Goal: Transaction & Acquisition: Purchase product/service

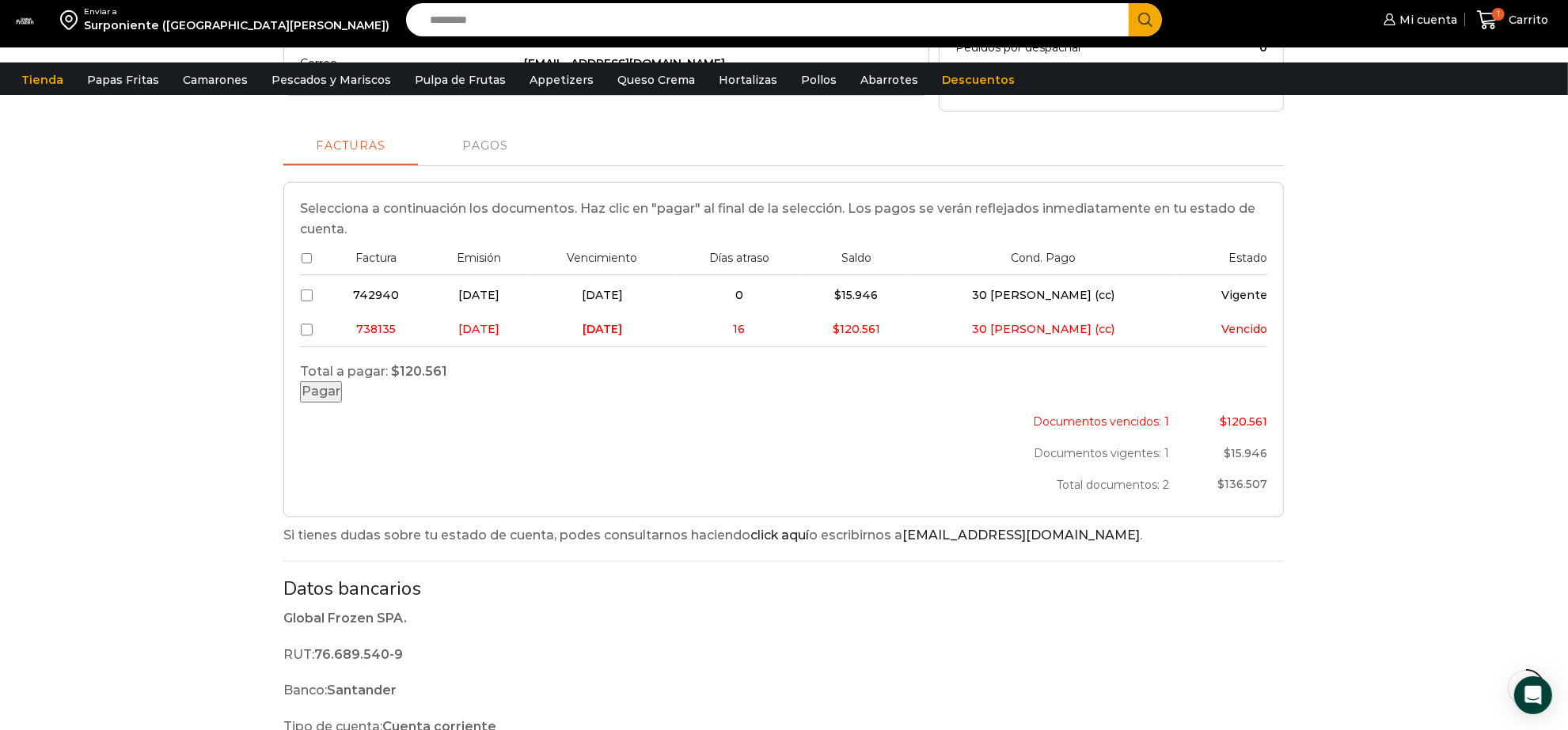
scroll to position [391, 0]
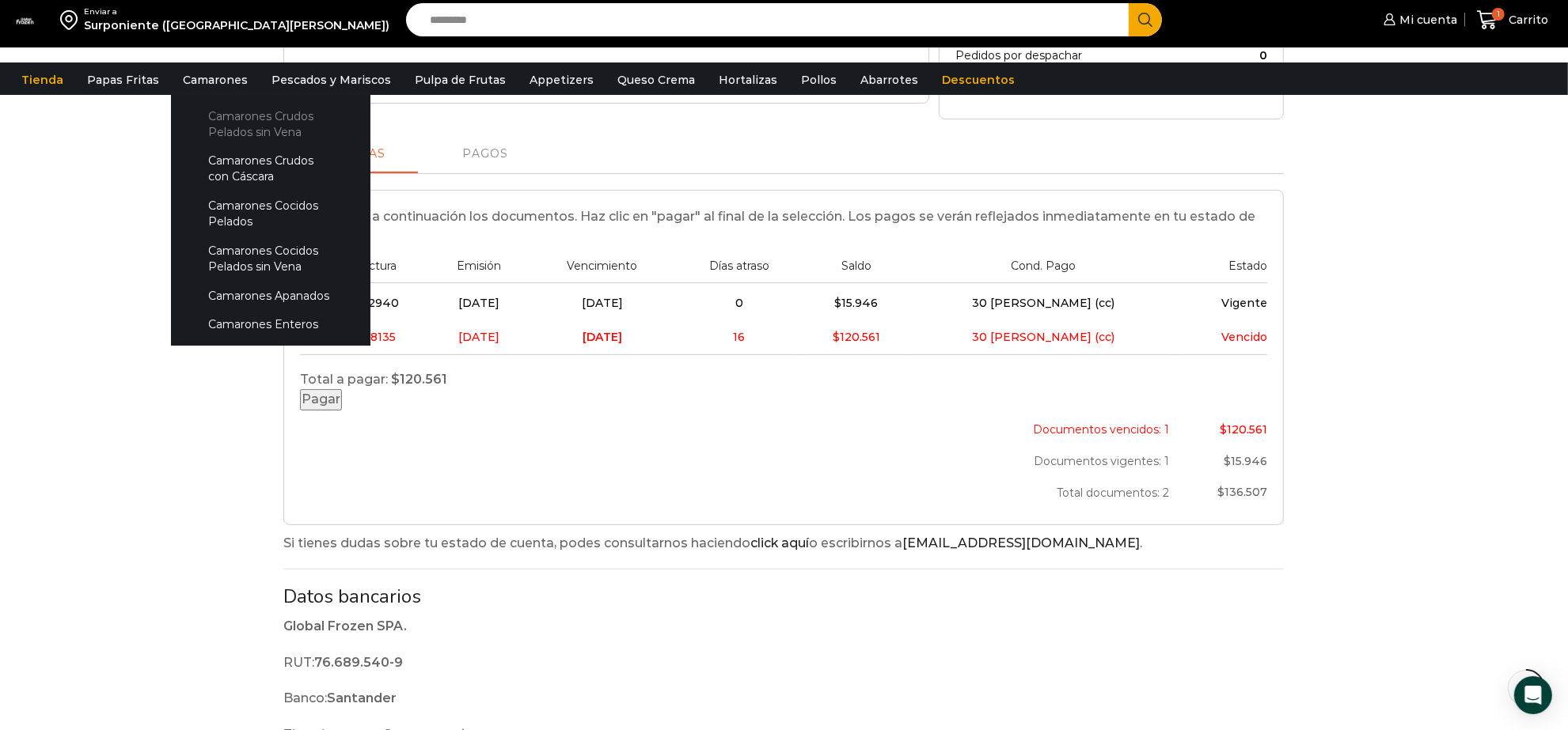
click at [222, 127] on link "Camarones Crudos Pelados sin Vena" at bounding box center [271, 124] width 168 height 46
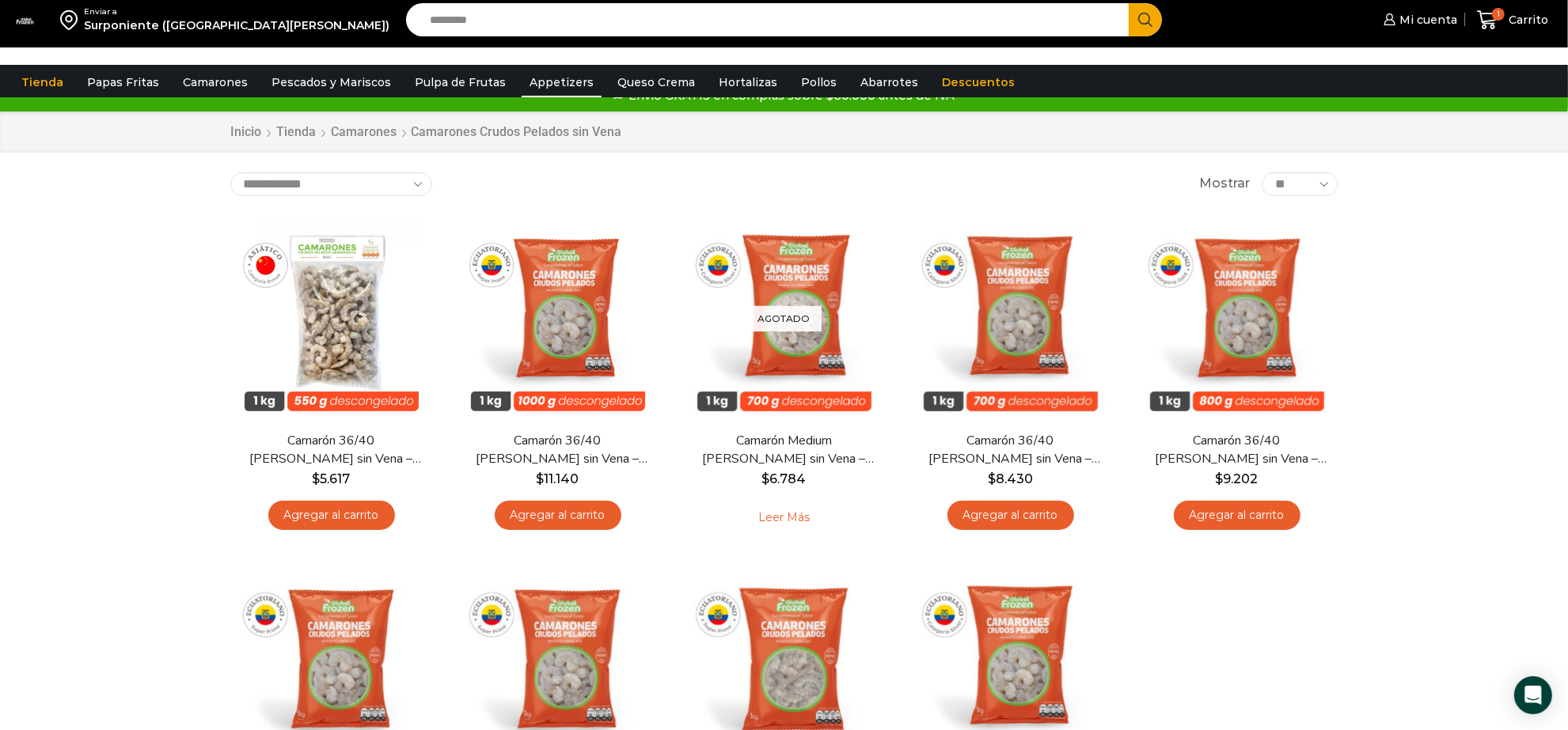
click at [528, 84] on link "Appetizers" at bounding box center [561, 82] width 80 height 30
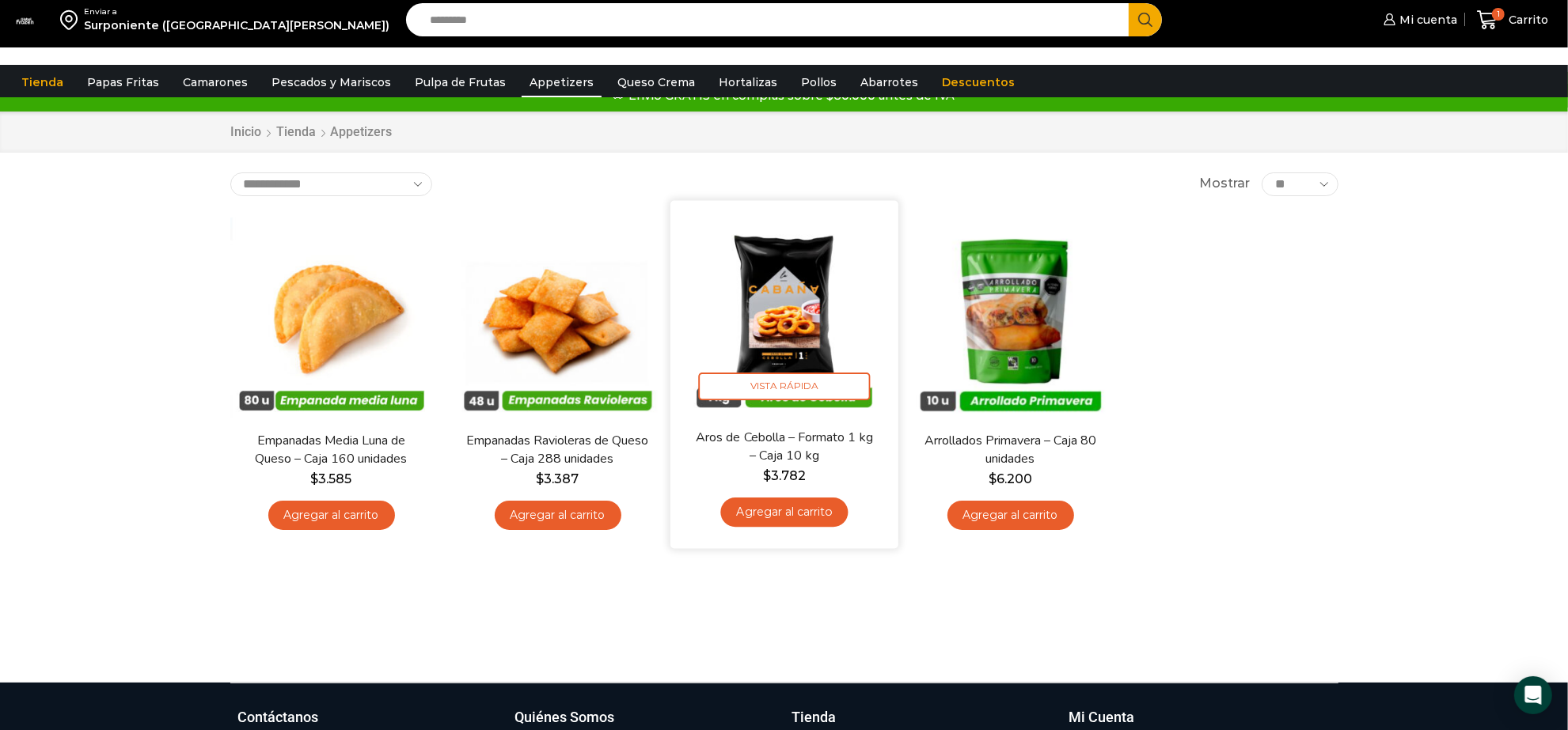
click at [770, 334] on img at bounding box center [785, 314] width 204 height 204
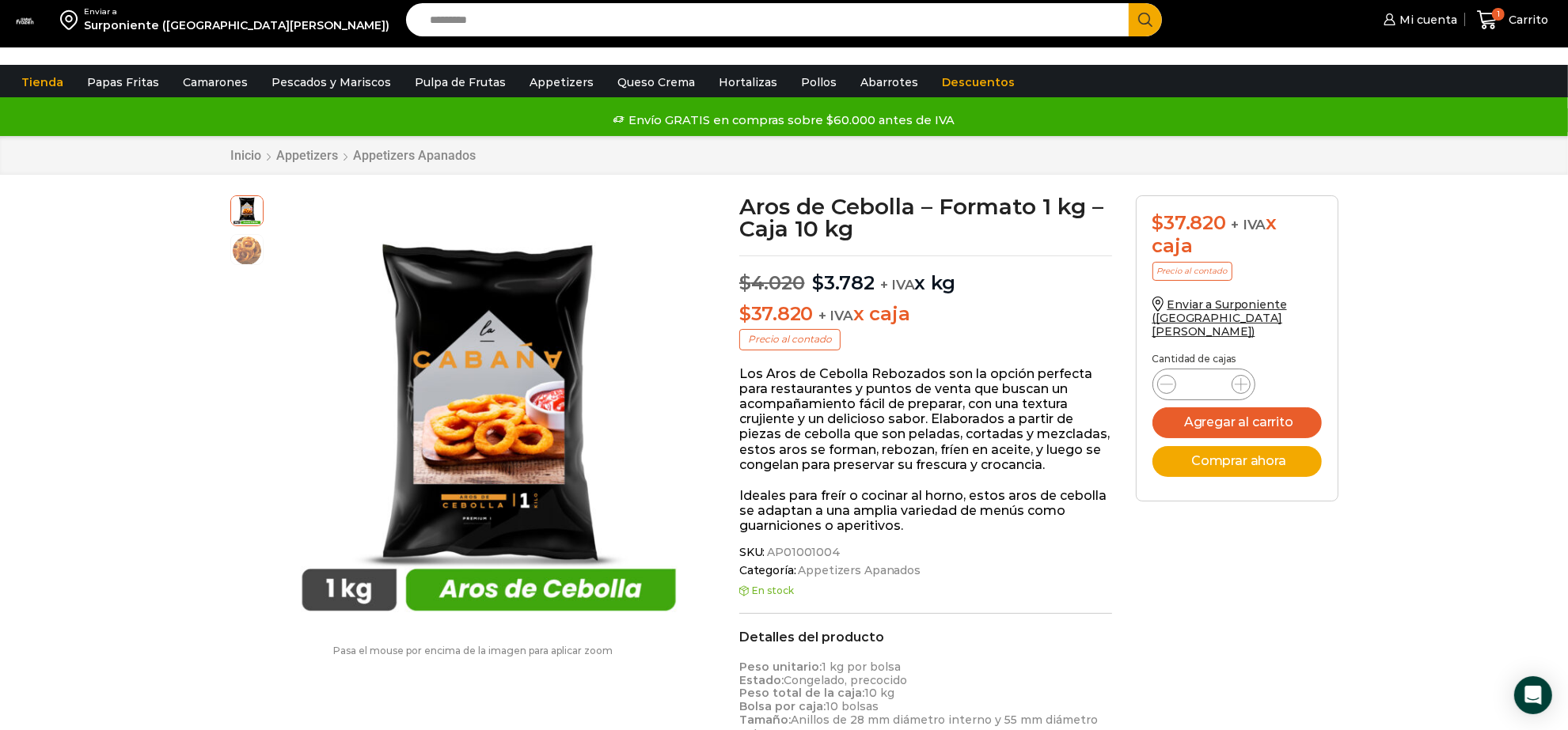
click at [34, 25] on img at bounding box center [25, 21] width 18 height 7
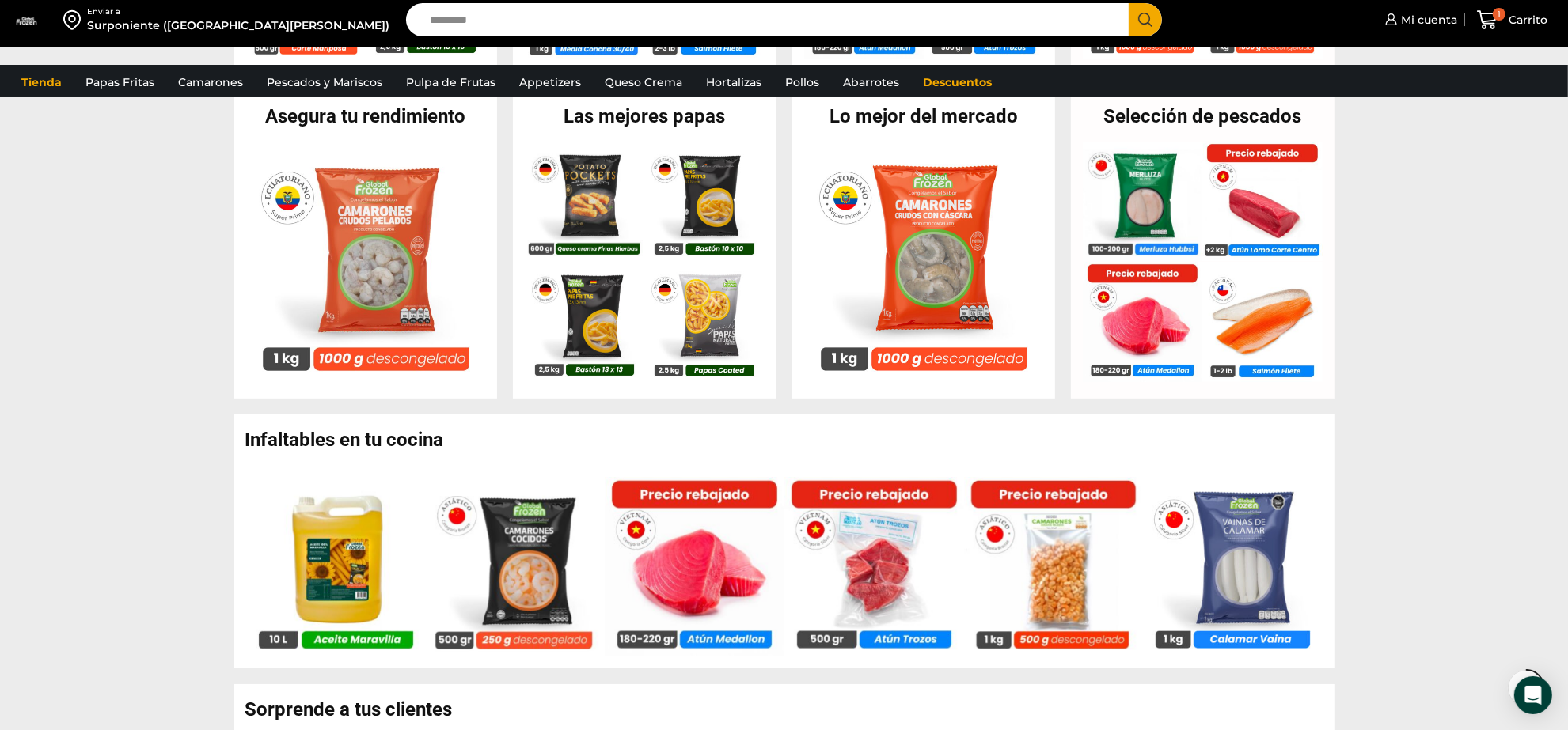
scroll to position [667, 0]
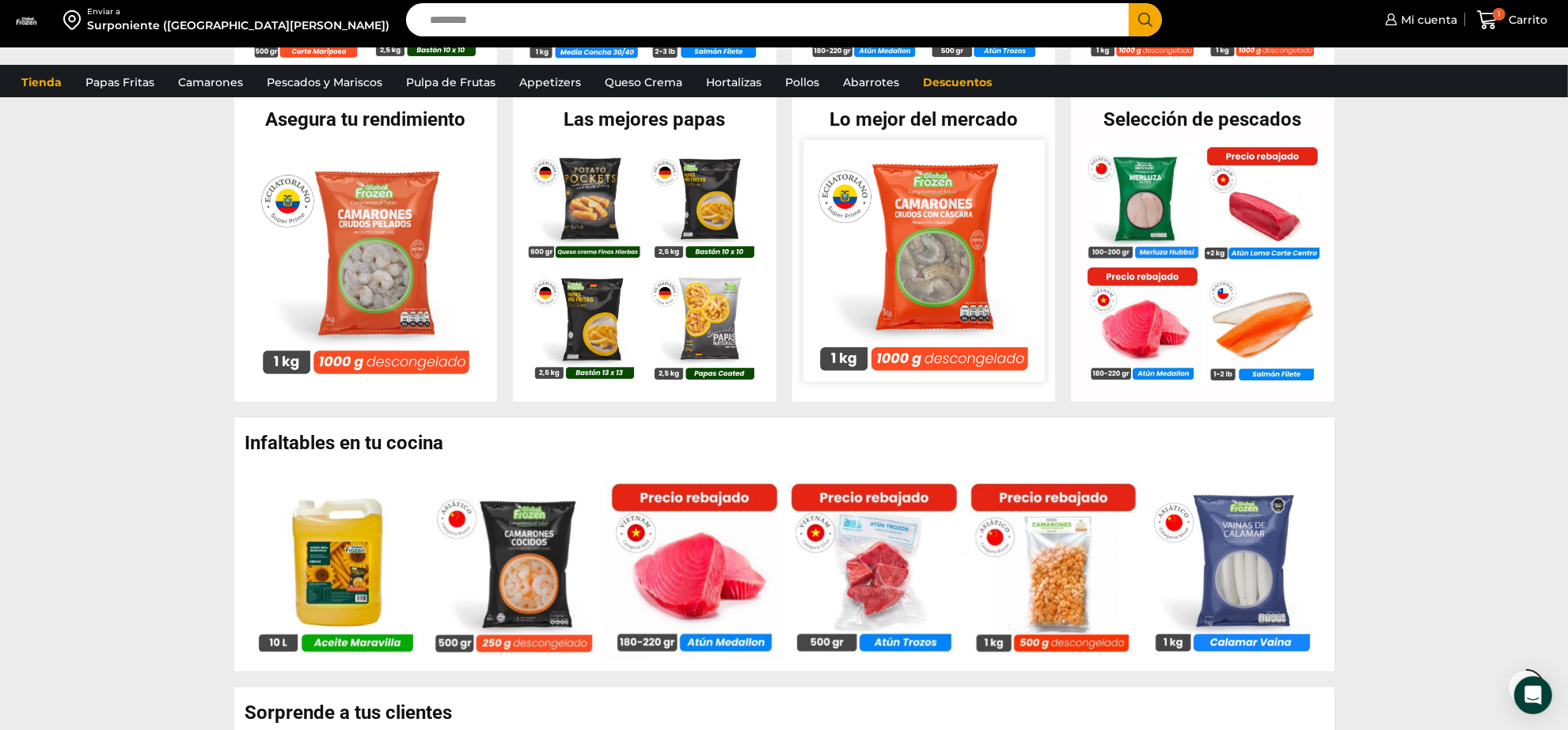
click at [889, 290] on img at bounding box center [924, 261] width 242 height 242
